Goal: Task Accomplishment & Management: Complete application form

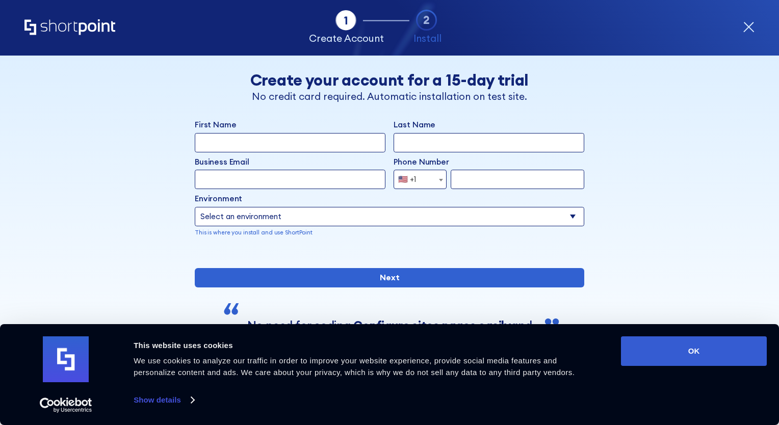
click at [278, 142] on input "First Name" at bounding box center [290, 142] width 191 height 19
type input "Ayyappa"
type input "Kotta"
type input "[EMAIL_ADDRESS][DOMAIN_NAME]"
select select "+1"
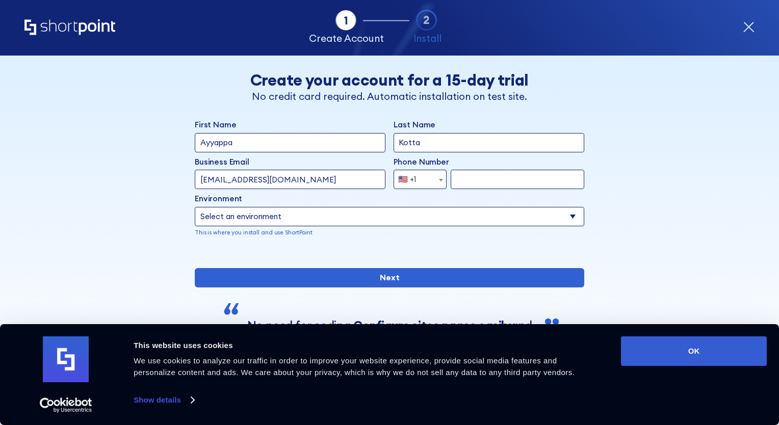
type input "3159526248"
click at [412, 219] on select "Select an environment Microsoft 365 SharePoint Online SharePoint 2019 (On-Premi…" at bounding box center [390, 216] width 390 height 19
click at [195, 207] on select "Select an environment Microsoft 365 SharePoint Online SharePoint 2019 (On-Premi…" at bounding box center [390, 216] width 390 height 19
click at [309, 213] on select "Select an environment Microsoft 365 SharePoint Online SharePoint 2019 (On-Premi…" at bounding box center [390, 216] width 390 height 19
select select "SharePoint Online"
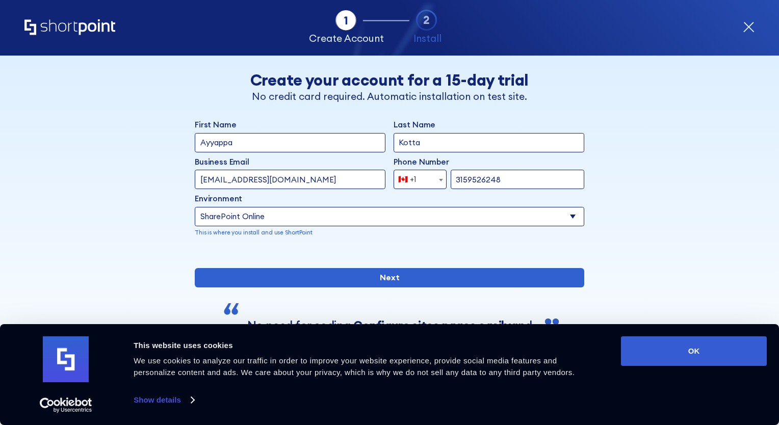
click at [195, 207] on select "Select an environment Microsoft 365 SharePoint Online SharePoint 2019 (On-Premi…" at bounding box center [390, 216] width 390 height 19
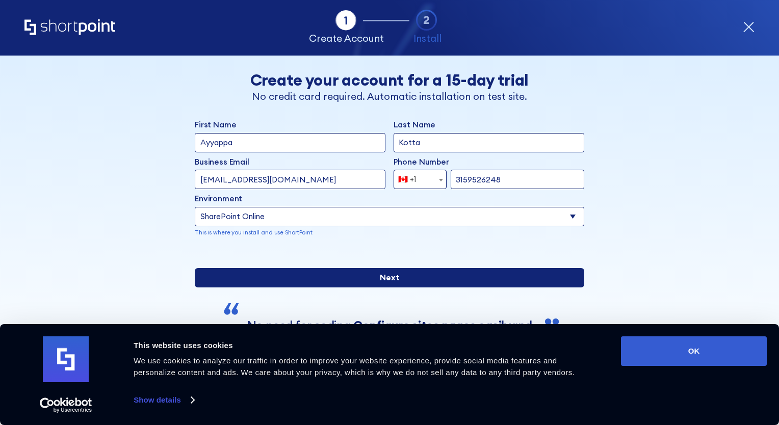
click at [384, 288] on input "Next" at bounding box center [390, 277] width 390 height 19
